Goal: Task Accomplishment & Management: Complete application form

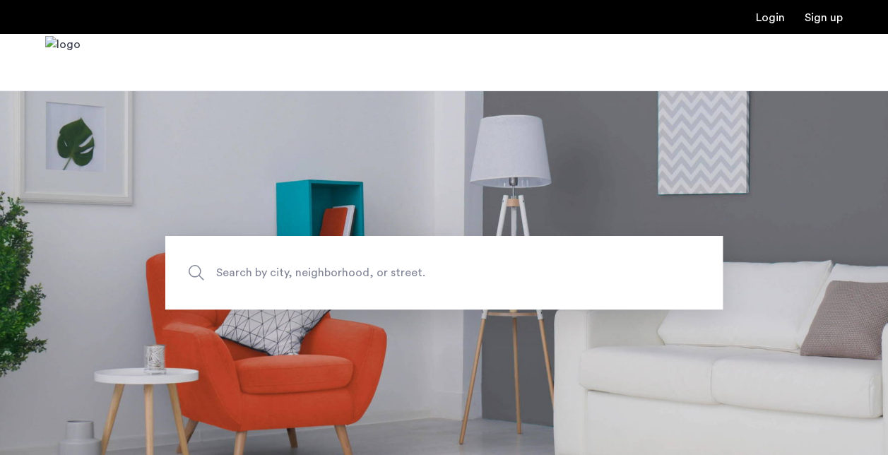
click at [769, 16] on link "Login" at bounding box center [770, 17] width 29 height 11
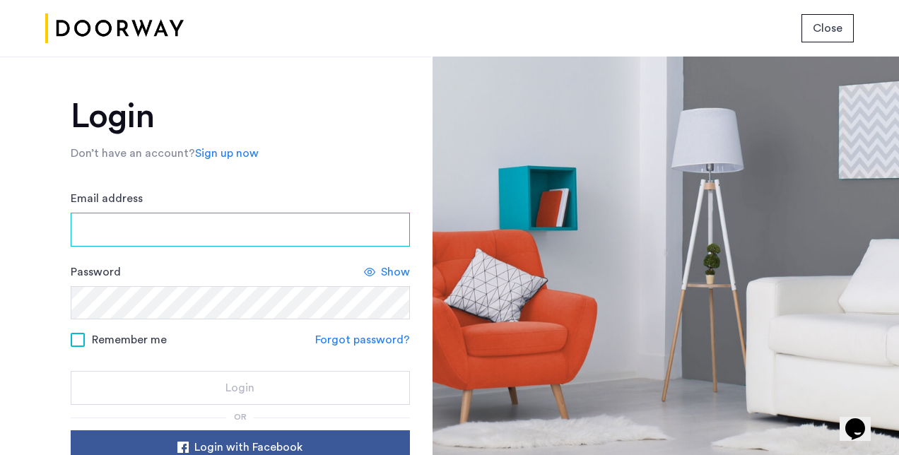
type input "**********"
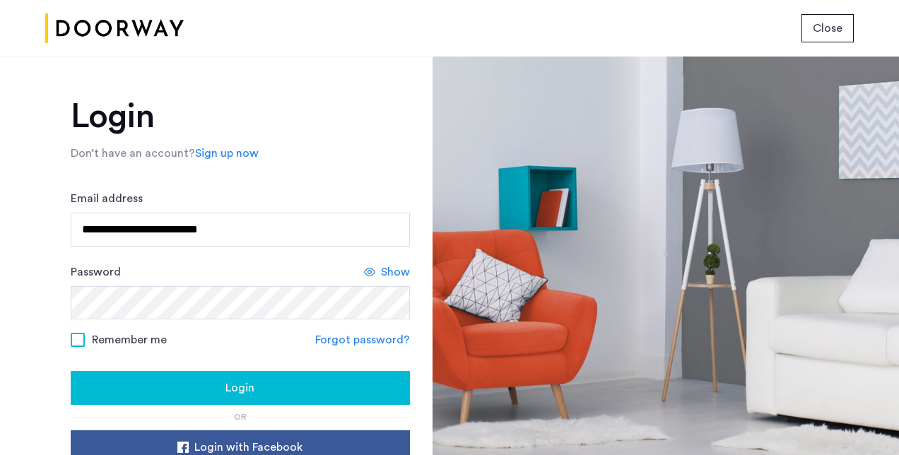
click at [229, 390] on span "Login" at bounding box center [239, 388] width 29 height 17
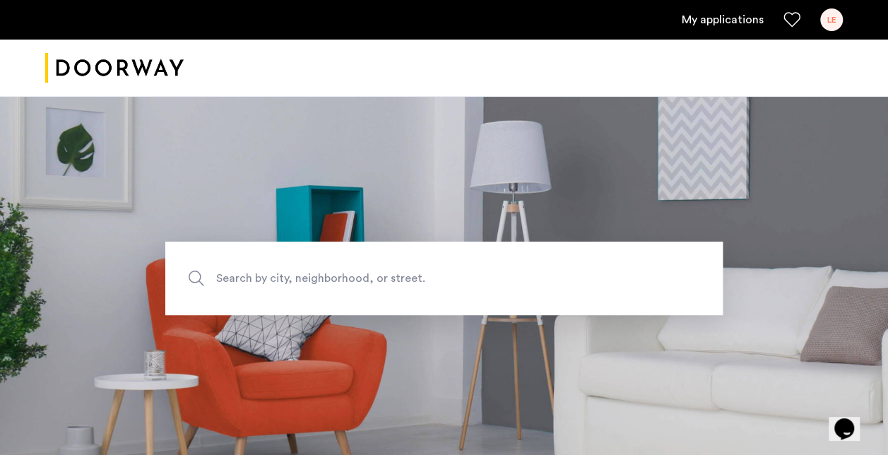
click at [728, 20] on link "My applications" at bounding box center [723, 19] width 82 height 17
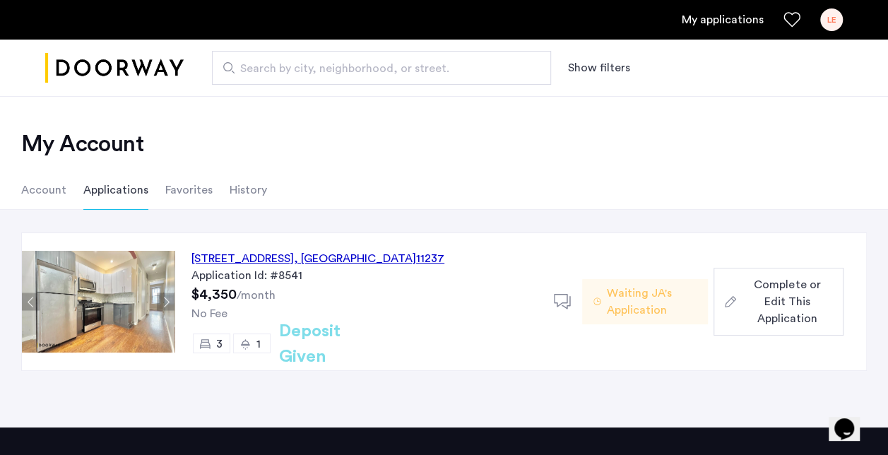
click at [755, 295] on span "Complete or Edit This Application" at bounding box center [787, 301] width 90 height 51
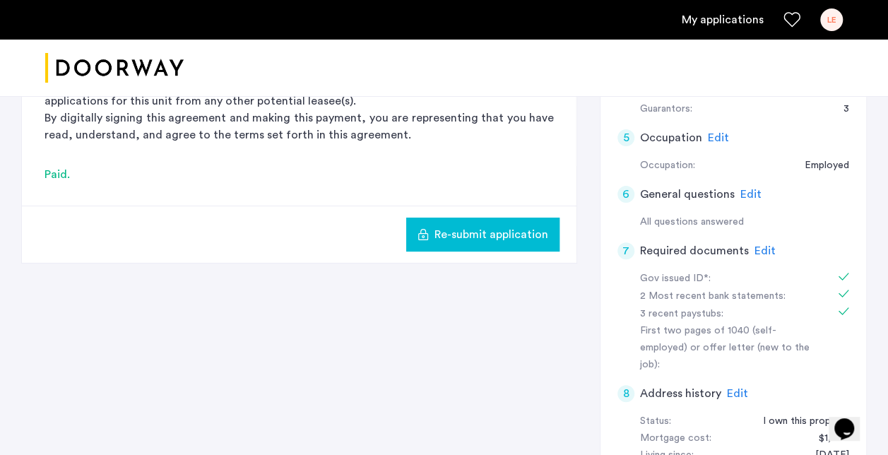
scroll to position [368, 0]
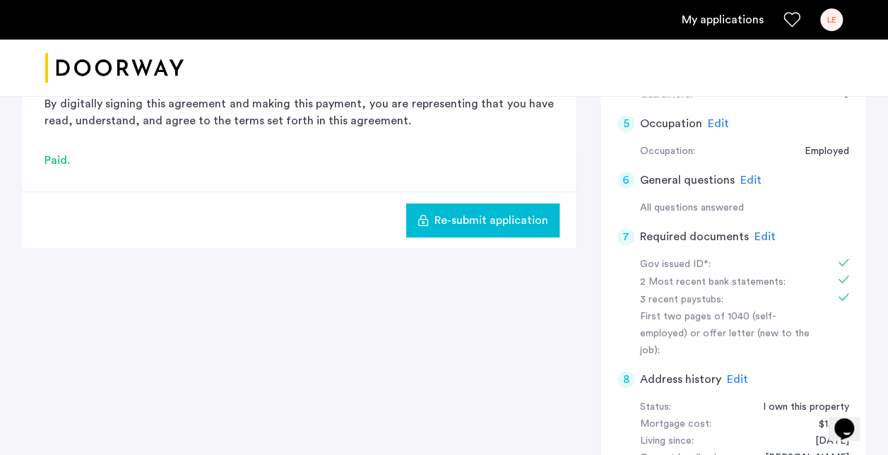
click at [763, 233] on span "Edit" at bounding box center [765, 236] width 21 height 11
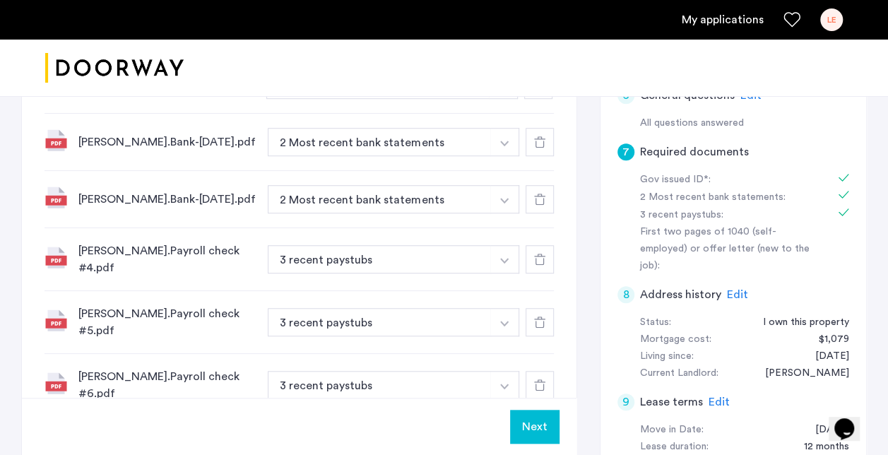
scroll to position [54, 0]
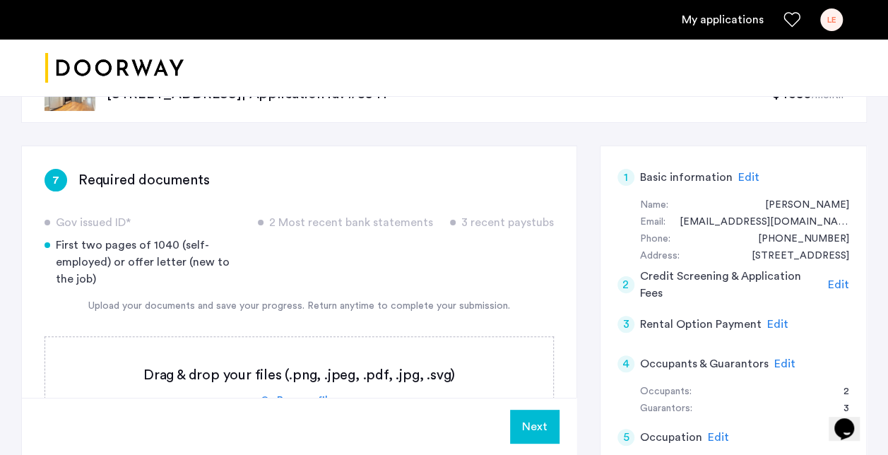
click at [782, 356] on div "Edit" at bounding box center [785, 363] width 21 height 17
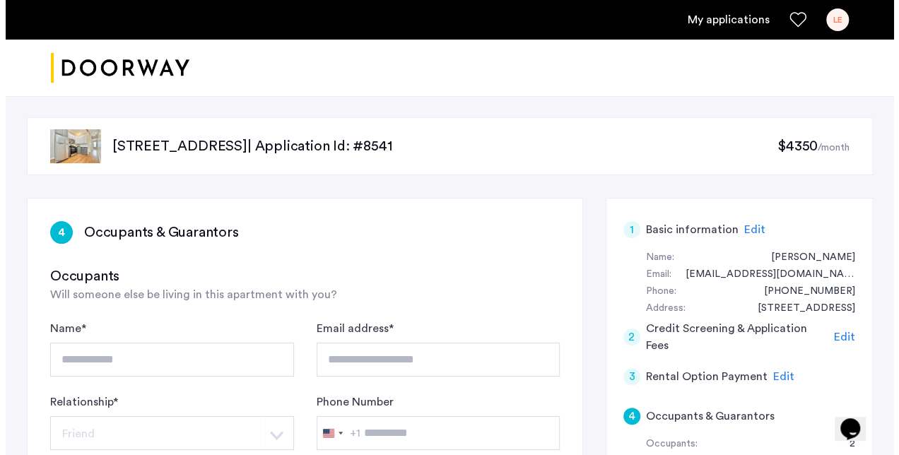
scroll to position [0, 0]
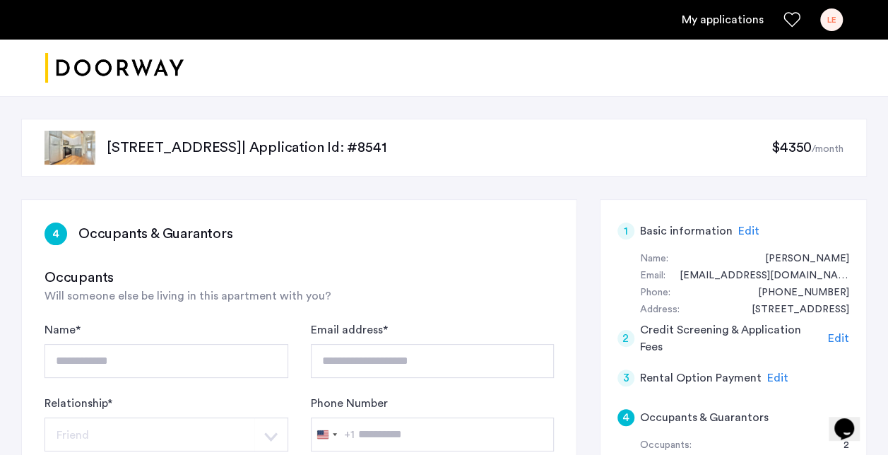
click at [831, 20] on div "LE" at bounding box center [832, 19] width 23 height 23
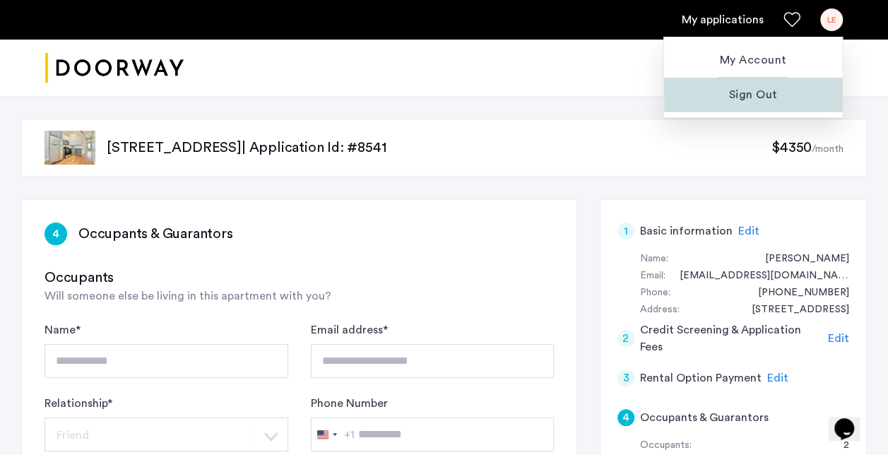
click at [753, 96] on span "Sign Out" at bounding box center [753, 94] width 155 height 17
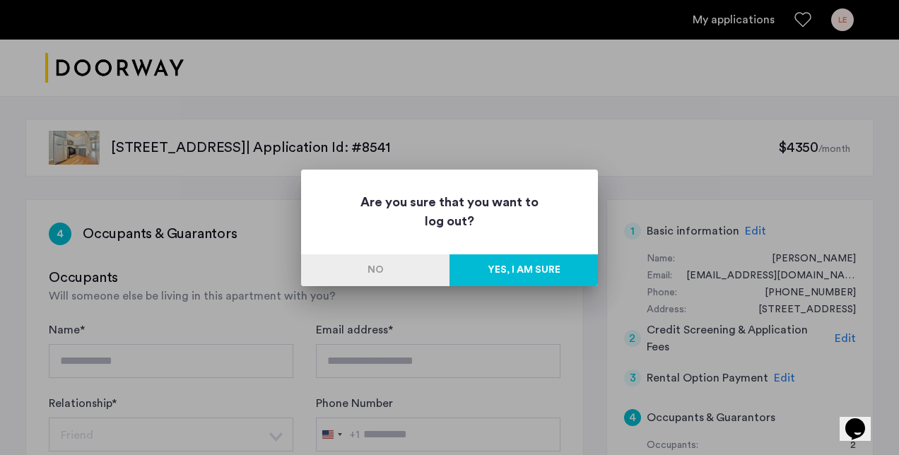
click at [488, 269] on button "Yes, I am sure" at bounding box center [523, 270] width 148 height 32
